Goal: Task Accomplishment & Management: Manage account settings

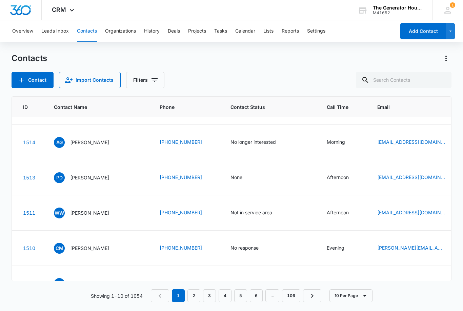
scroll to position [27, 22]
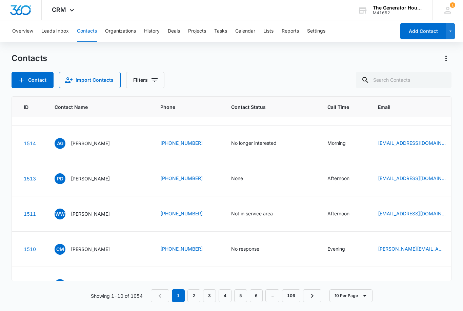
click at [452, 13] on icon at bounding box center [447, 10] width 10 height 10
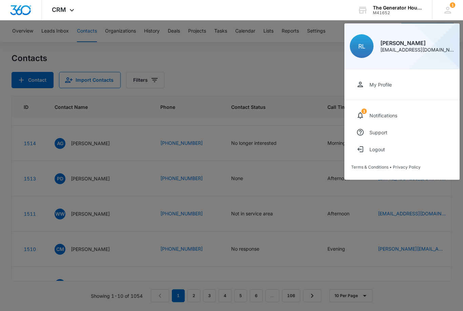
click at [400, 120] on link "1 Notifications" at bounding box center [402, 115] width 102 height 17
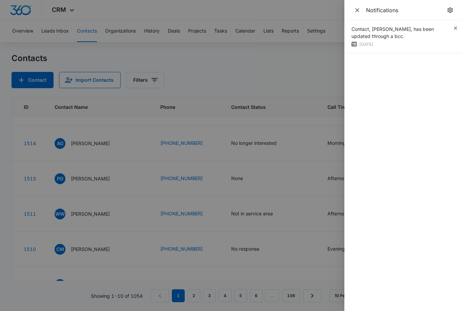
click at [414, 36] on div "Contact, [PERSON_NAME], has been updated through a bcc." at bounding box center [401, 32] width 101 height 14
click at [301, 213] on div at bounding box center [231, 155] width 463 height 311
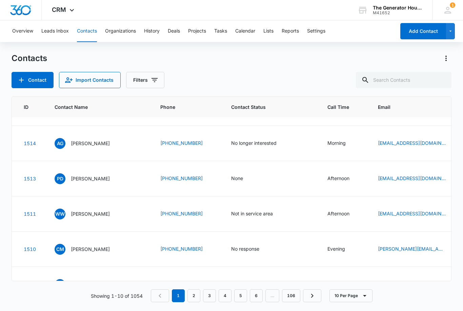
click at [232, 196] on td "None" at bounding box center [271, 178] width 96 height 35
click at [226, 196] on td "None" at bounding box center [271, 178] width 96 height 35
click at [223, 196] on td "None" at bounding box center [271, 178] width 96 height 35
click at [231, 182] on div "None" at bounding box center [237, 177] width 12 height 7
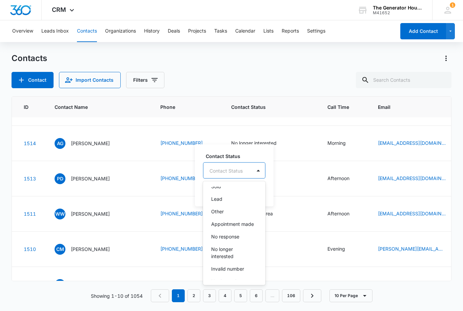
scroll to position [51, 0]
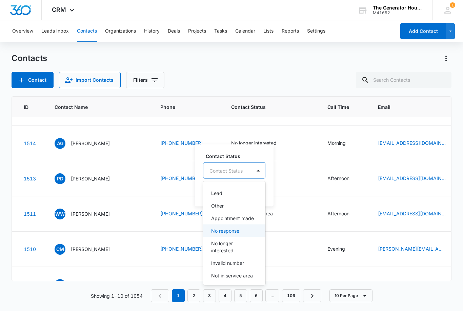
click at [229, 227] on p "No response" at bounding box center [225, 230] width 28 height 7
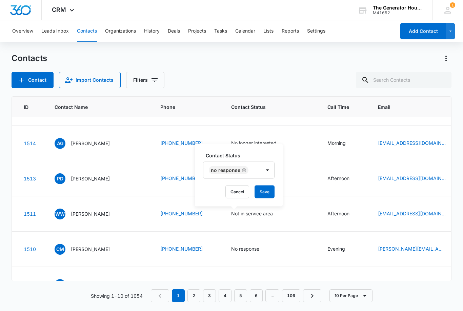
click at [260, 185] on button "Save" at bounding box center [264, 191] width 20 height 13
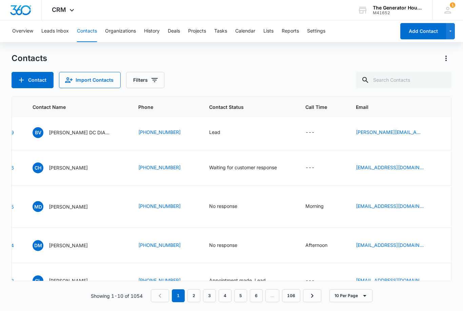
scroll to position [177, 43]
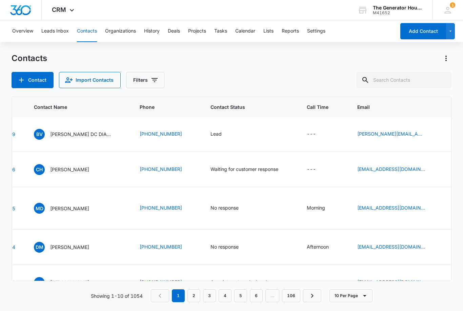
click at [206, 152] on td "Lead" at bounding box center [250, 134] width 96 height 35
click at [210, 137] on div "Lead" at bounding box center [215, 133] width 11 height 7
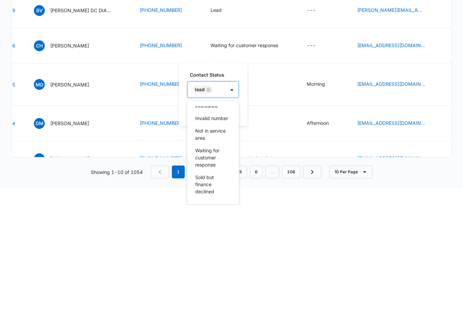
scroll to position [124, 0]
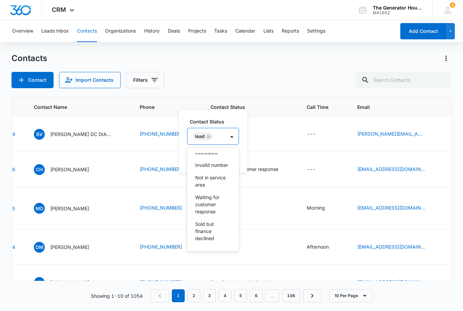
click at [205, 193] on p "Waiting for customer response" at bounding box center [212, 203] width 34 height 21
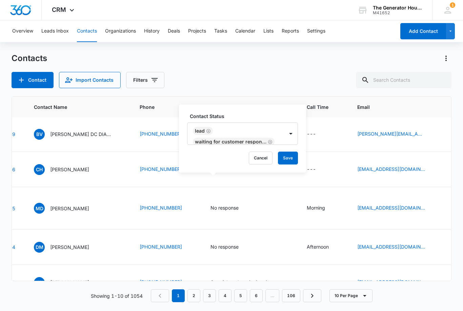
click at [290, 151] on button "Save" at bounding box center [288, 157] width 20 height 13
